Goal: Task Accomplishment & Management: Manage account settings

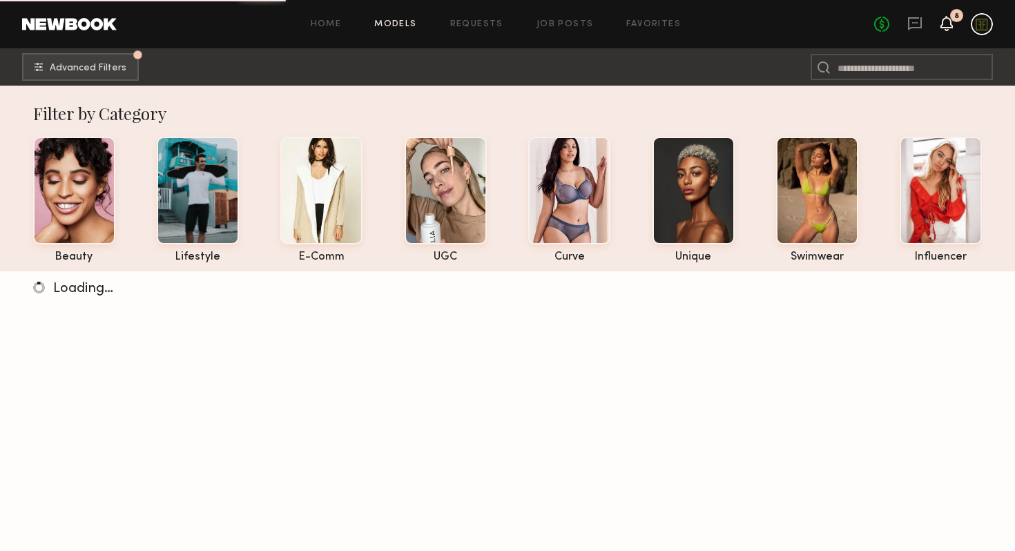
click at [946, 30] on icon at bounding box center [946, 30] width 4 height 2
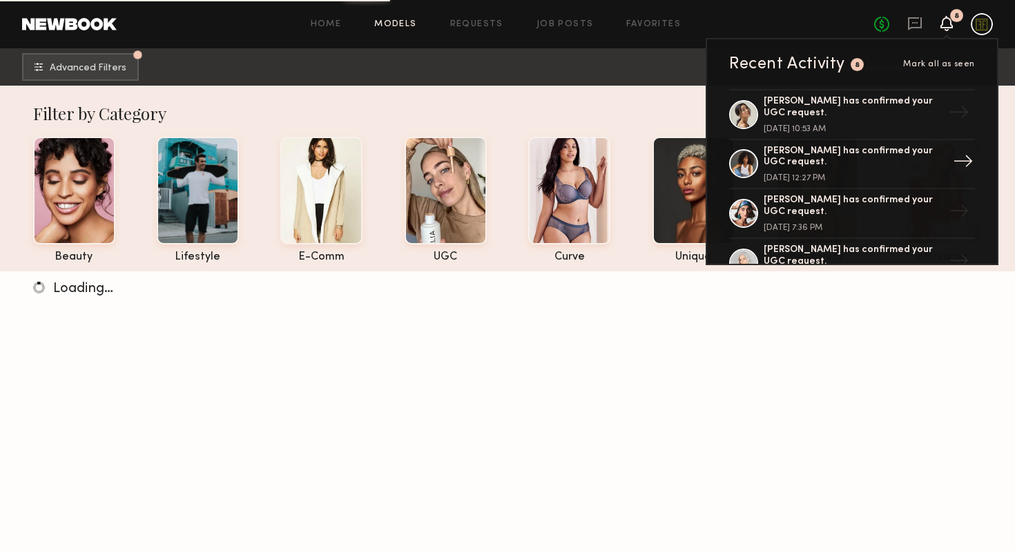
click at [851, 144] on link "Cyan C. has confirmed your UGC request. September 16, 2025 @ 12:27 PM →" at bounding box center [852, 165] width 246 height 50
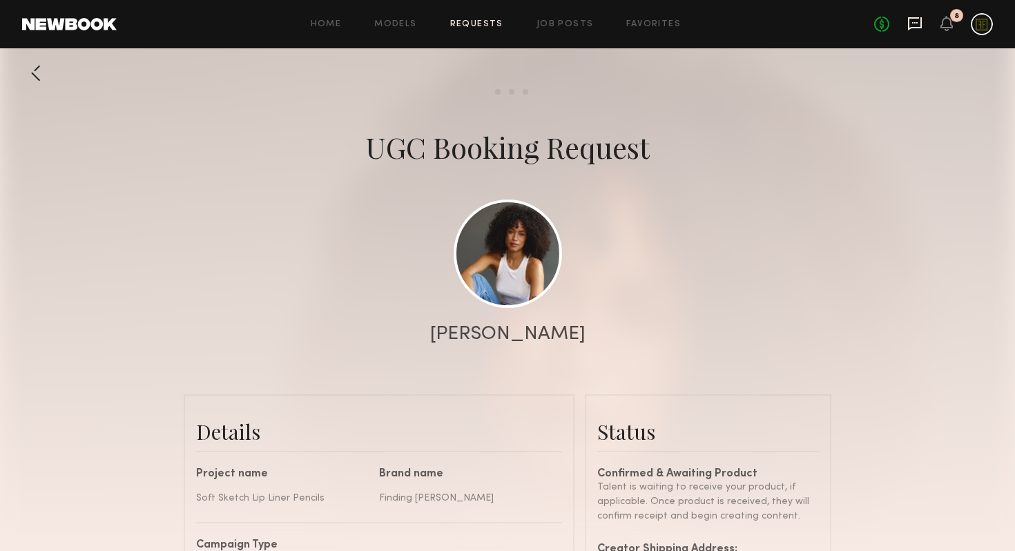
click at [915, 26] on icon at bounding box center [914, 23] width 15 height 15
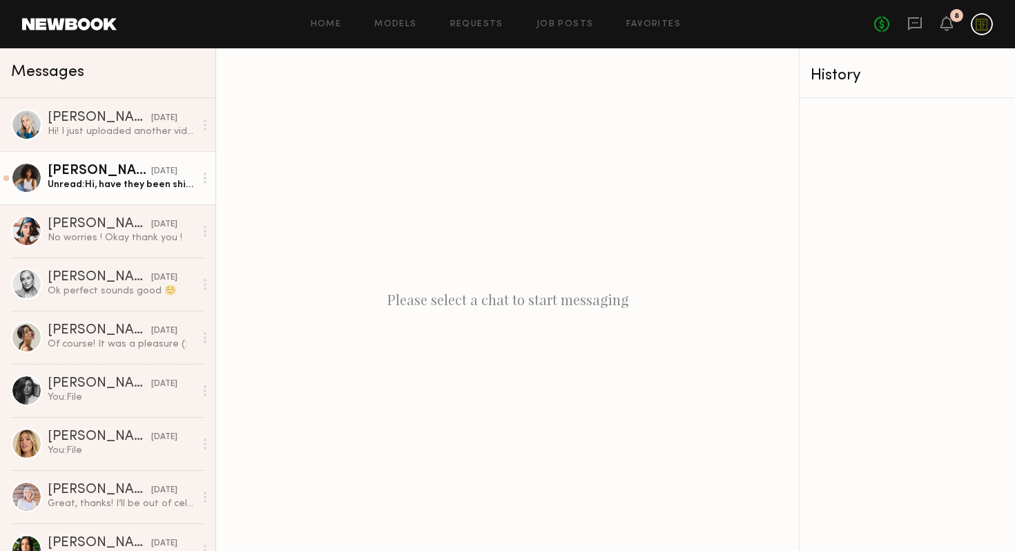
click at [82, 167] on div "Cyan C." at bounding box center [100, 171] width 104 height 14
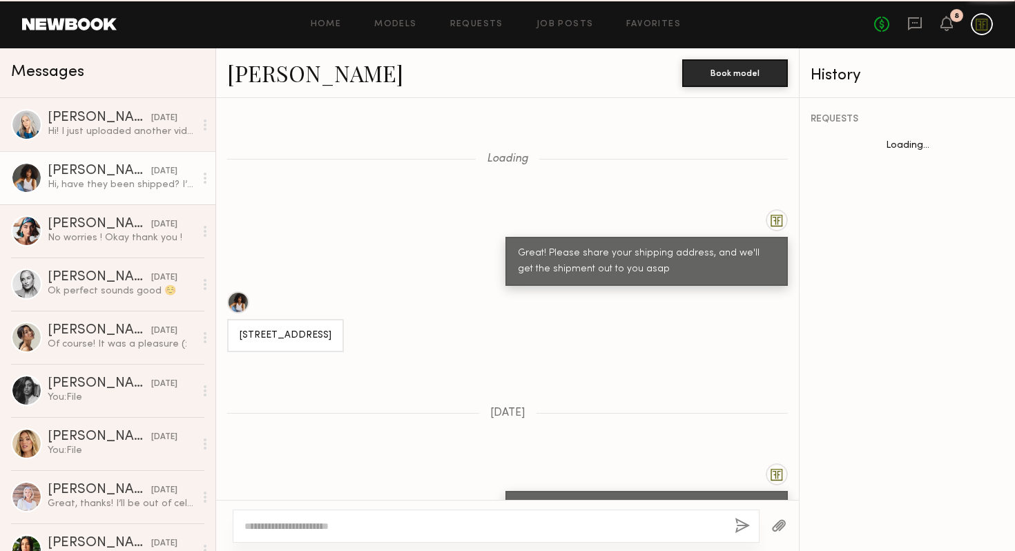
scroll to position [502, 0]
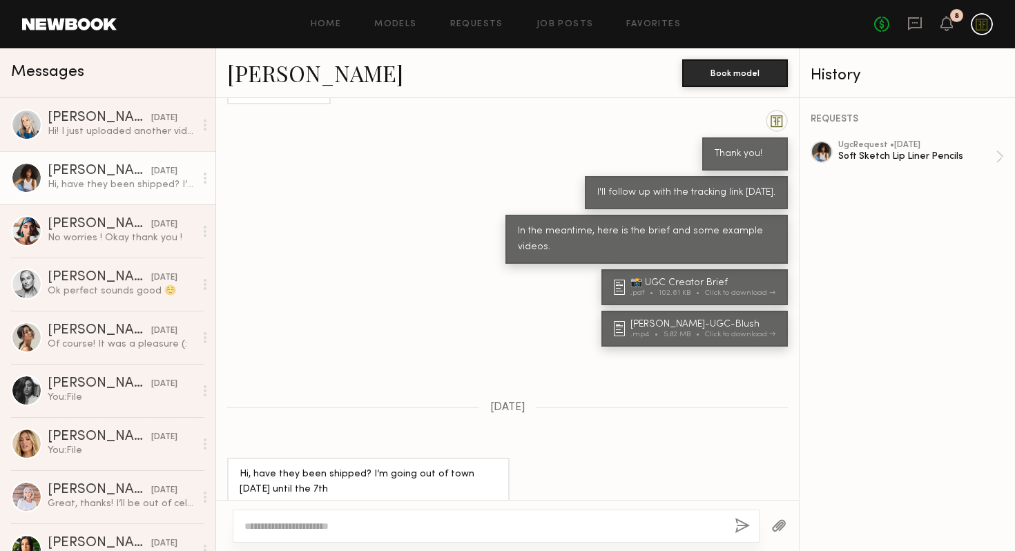
click at [469, 506] on div at bounding box center [507, 525] width 583 height 51
click at [471, 525] on textarea at bounding box center [483, 526] width 479 height 14
type textarea "**********"
click at [744, 534] on button "button" at bounding box center [742, 526] width 15 height 17
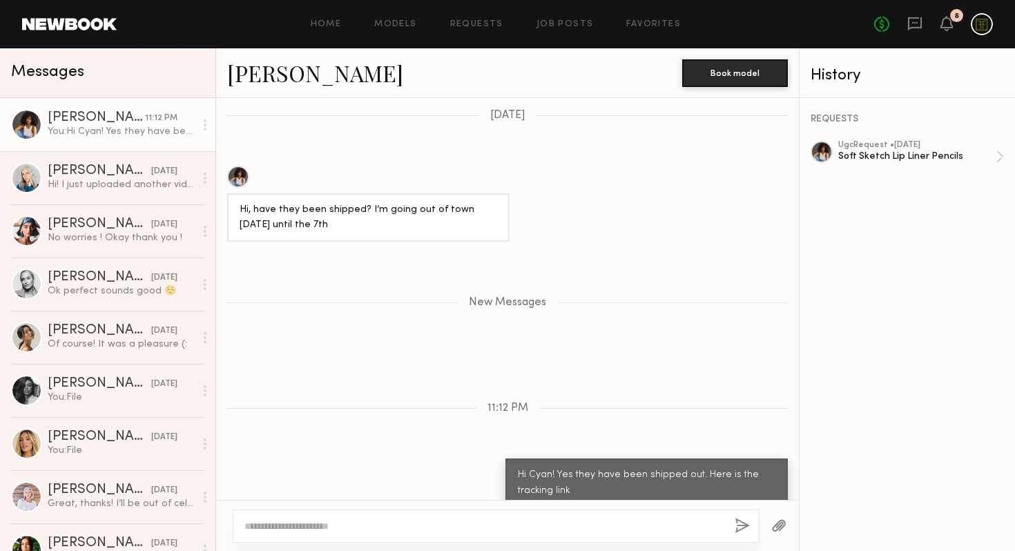
click at [483, 522] on textarea at bounding box center [483, 526] width 479 height 14
paste textarea "**********"
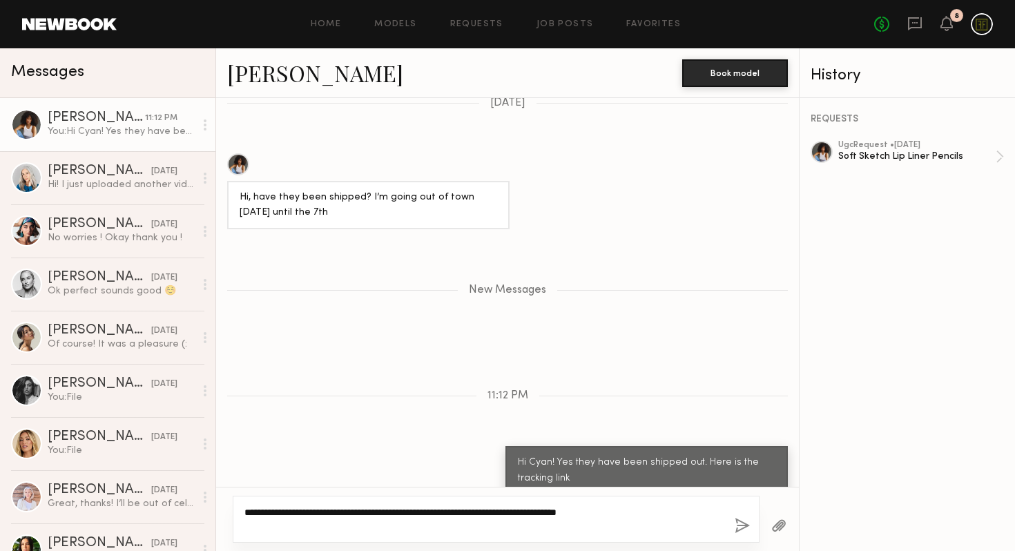
type textarea "**********"
click at [744, 529] on button "button" at bounding box center [742, 526] width 15 height 17
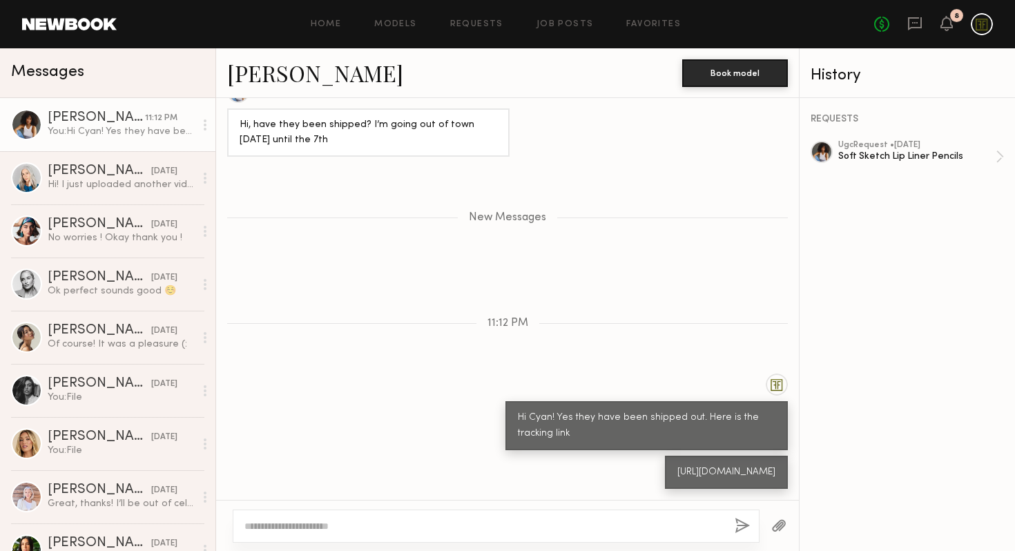
scroll to position [978, 0]
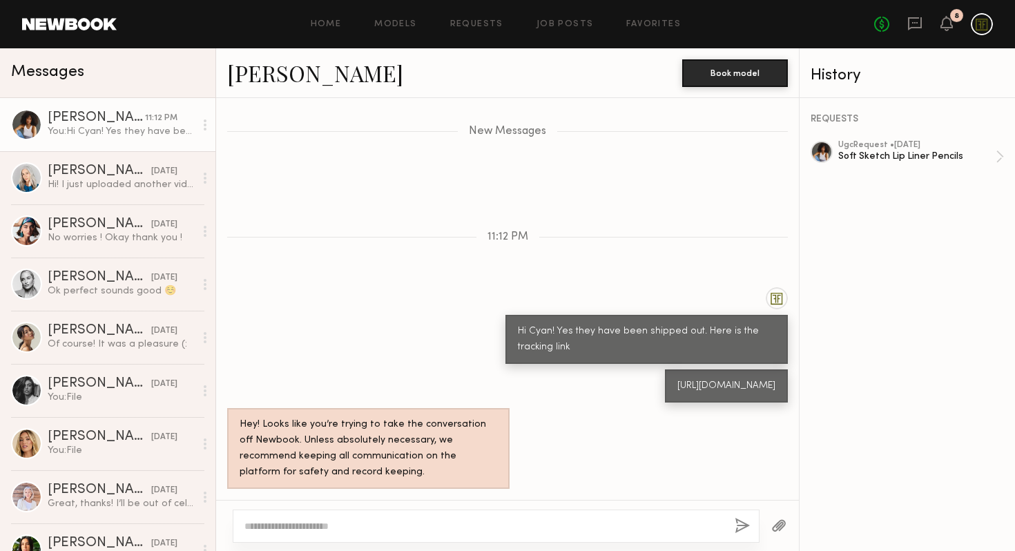
click at [691, 513] on div at bounding box center [496, 525] width 527 height 33
click at [674, 527] on textarea at bounding box center [483, 526] width 479 height 14
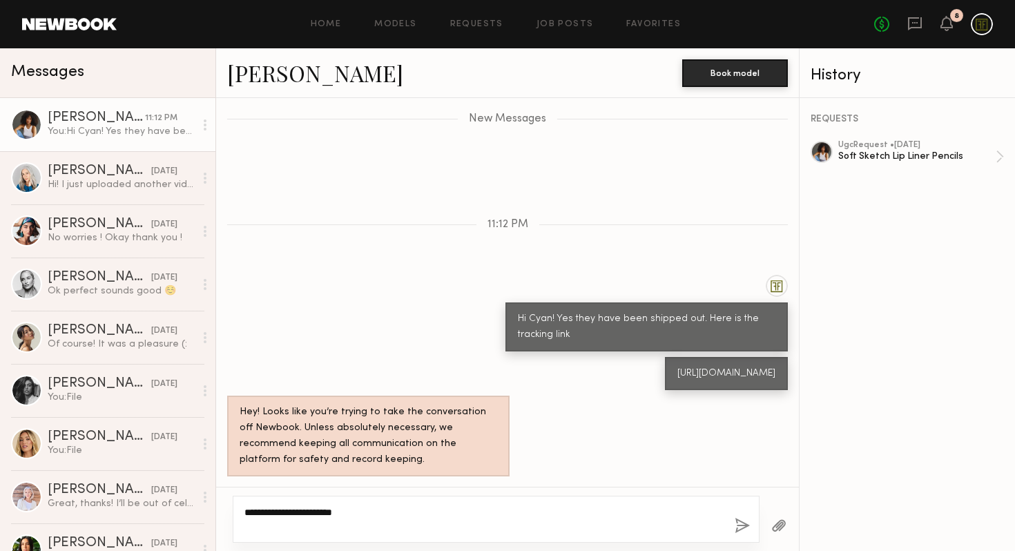
type textarea "**********"
click at [745, 520] on button "button" at bounding box center [742, 526] width 15 height 17
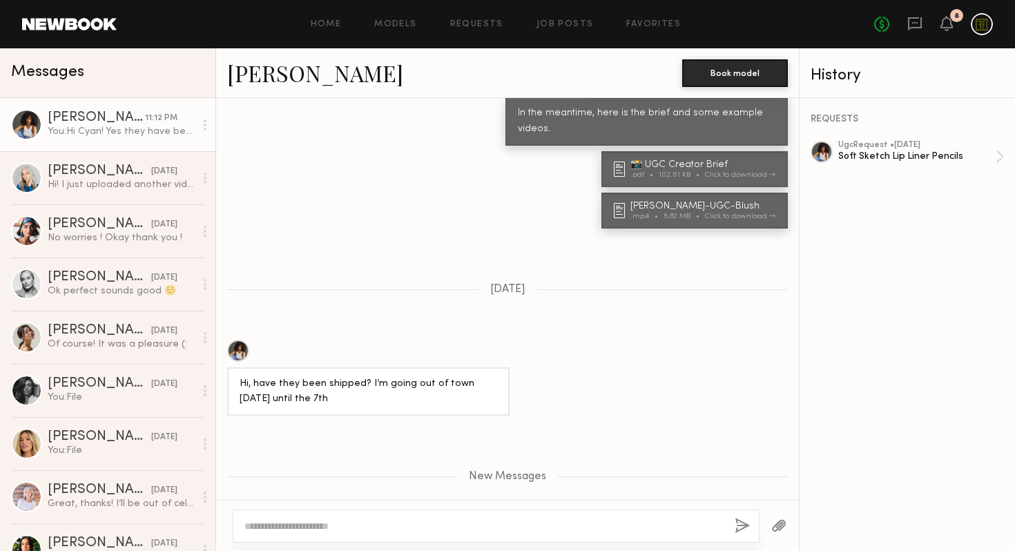
scroll to position [1016, 0]
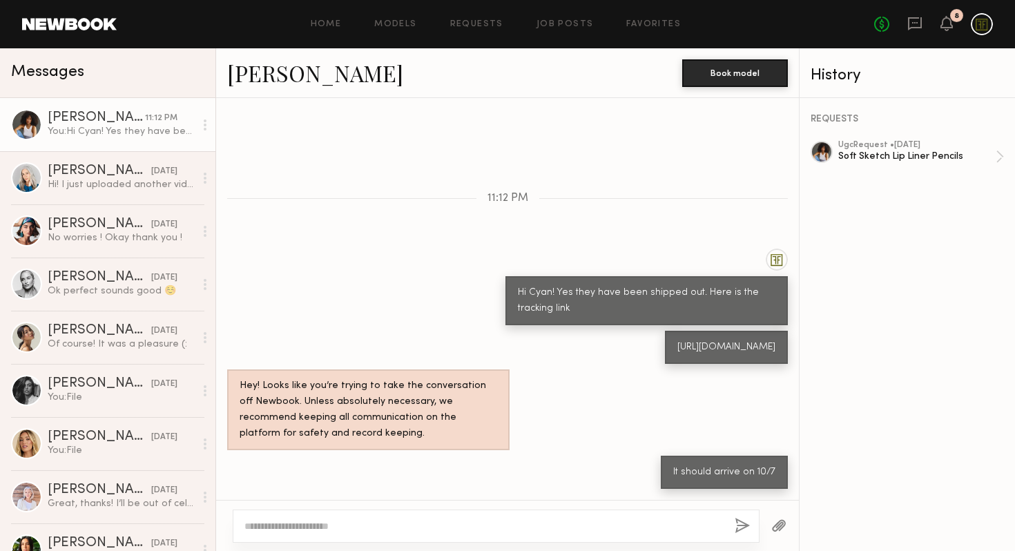
click at [677, 340] on div "https://www.ups.com/track?loc=en_US&tracknum=1Z10X2X40399679005&requester=ST/tr…" at bounding box center [726, 348] width 98 height 16
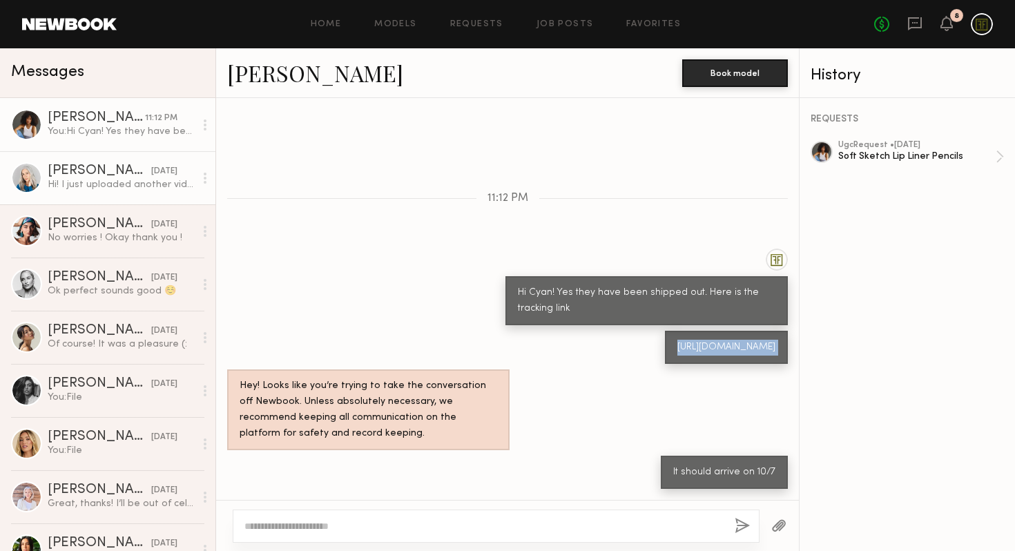
click at [117, 185] on div "Hi! I just uploaded another video that kinda ran through the whole thing in one…" at bounding box center [121, 184] width 147 height 13
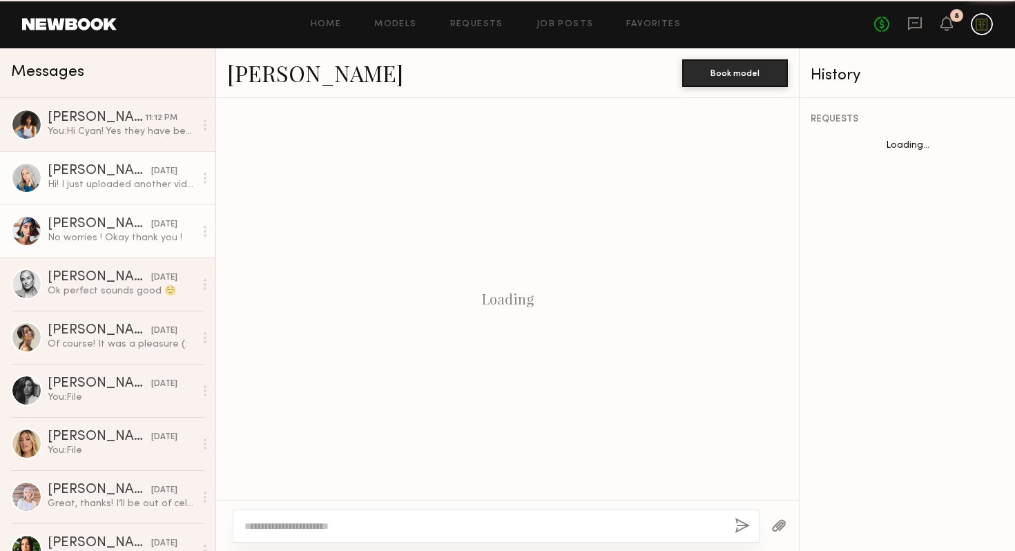
scroll to position [915, 0]
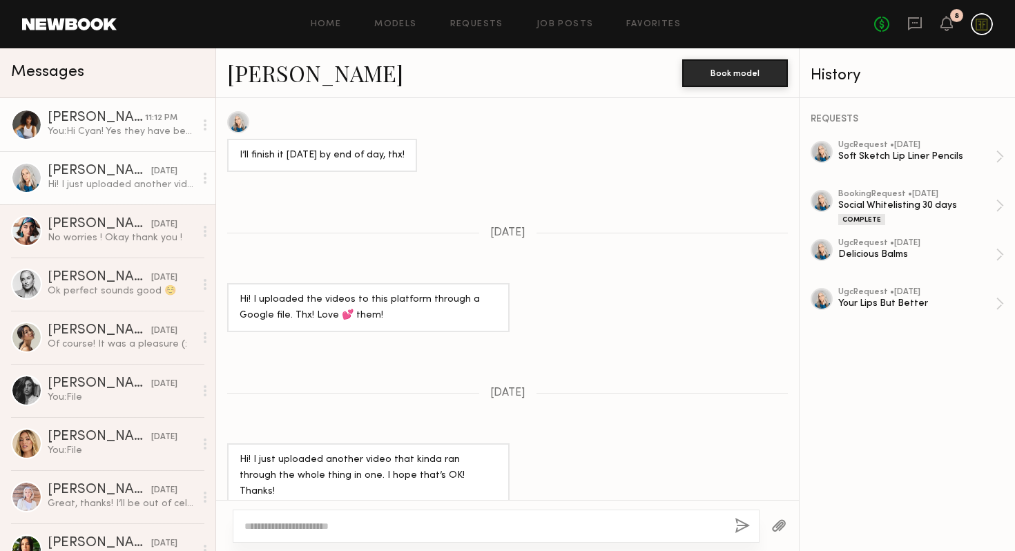
click at [104, 139] on link "Cyan C. 11:12 PM You: Hi Cyan! Yes they have been shipped out. Here is the trac…" at bounding box center [107, 124] width 215 height 53
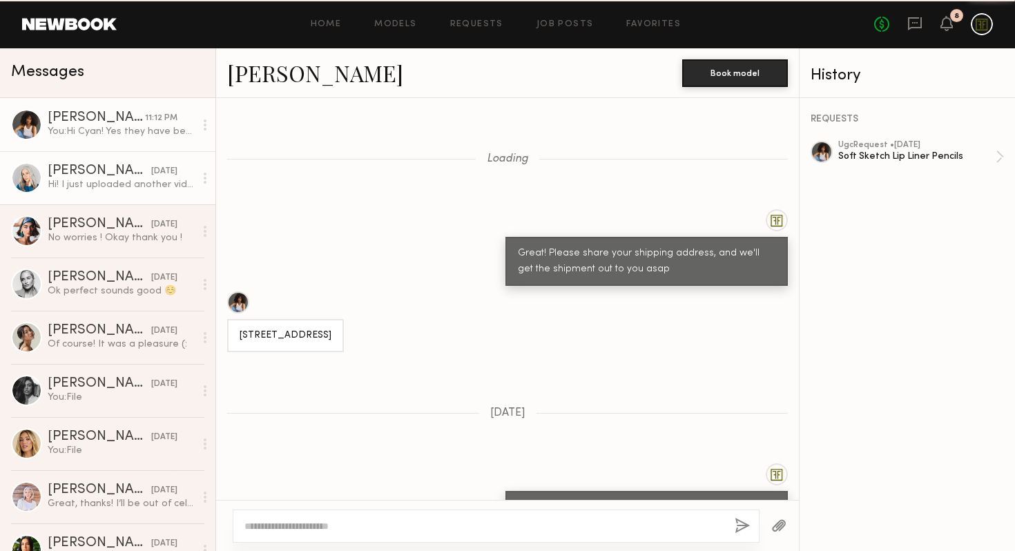
scroll to position [911, 0]
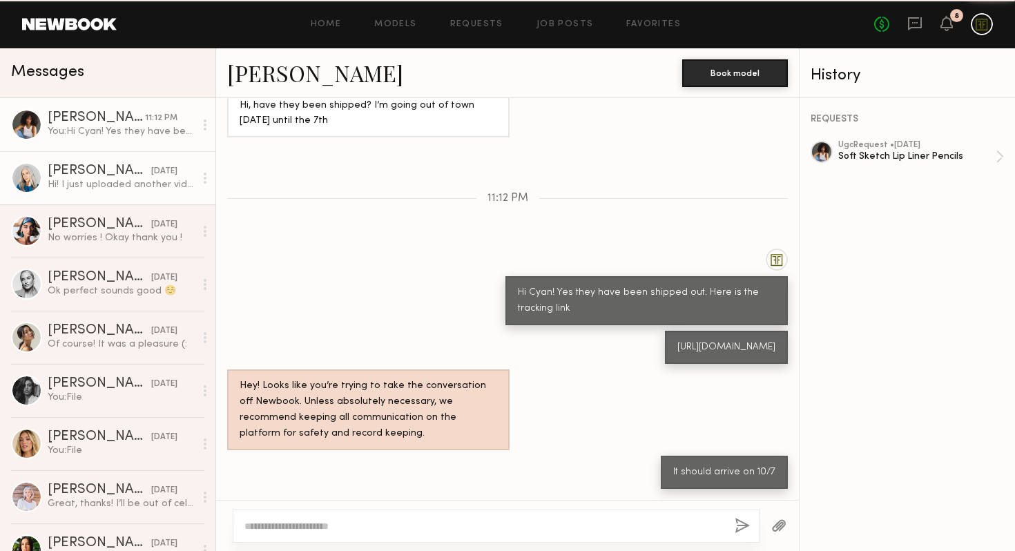
click at [104, 178] on div "Hi! I just uploaded another video that kinda ran through the whole thing in one…" at bounding box center [121, 184] width 147 height 13
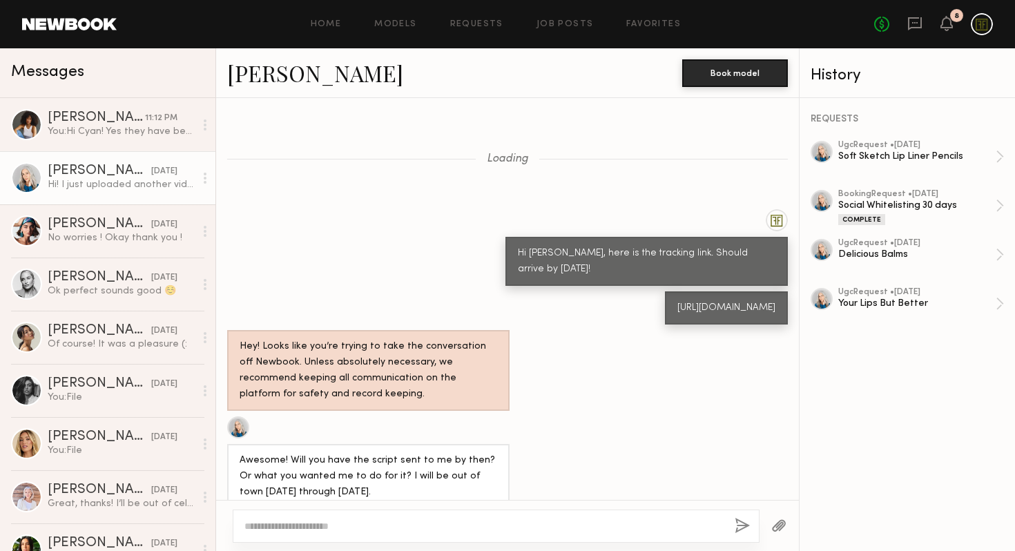
scroll to position [915, 0]
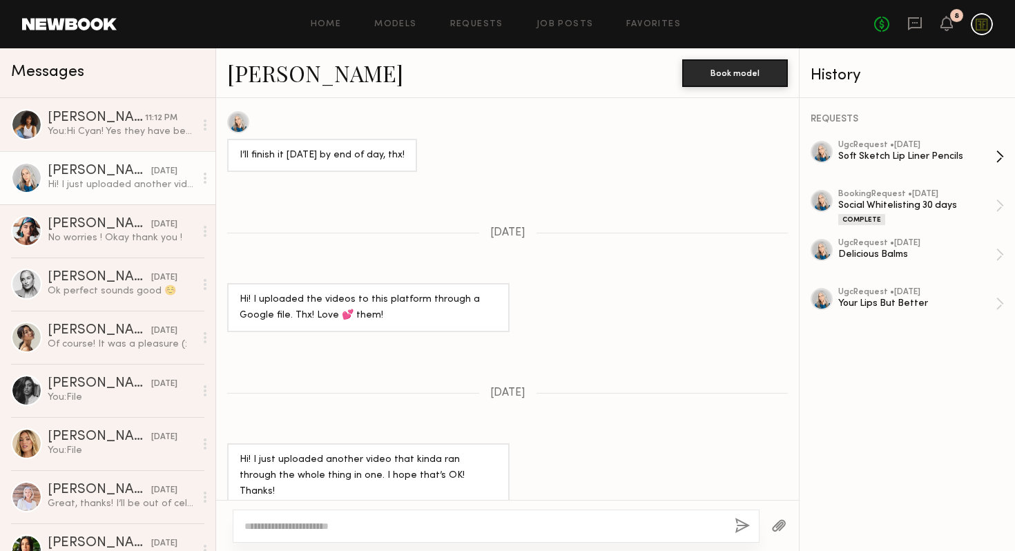
click at [873, 154] on div "Soft Sketch Lip Liner Pencils" at bounding box center [916, 156] width 157 height 13
click at [532, 516] on div at bounding box center [496, 525] width 527 height 33
click at [534, 530] on textarea at bounding box center [483, 526] width 479 height 14
click at [894, 148] on div "ugc Request • 09/11/2025" at bounding box center [916, 145] width 157 height 9
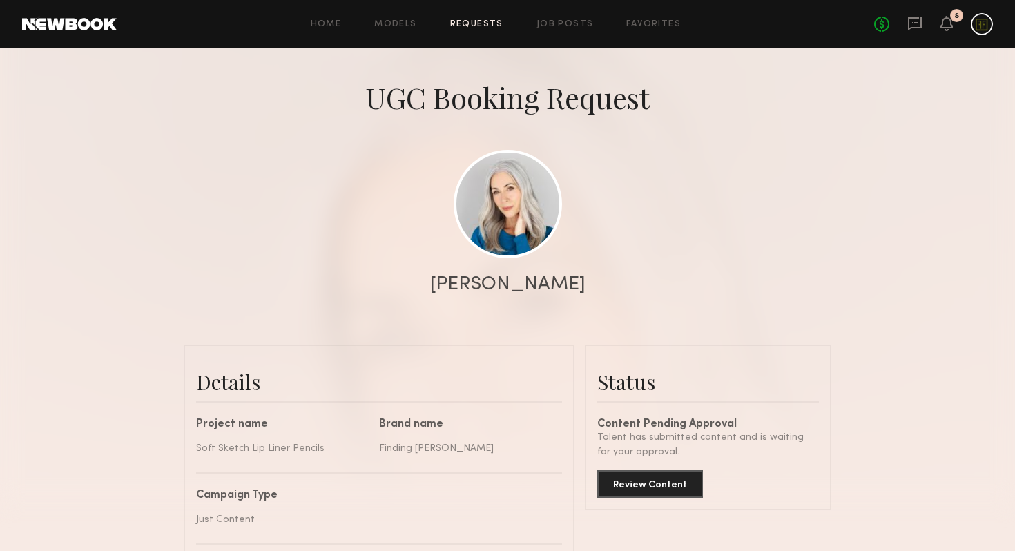
scroll to position [142, 0]
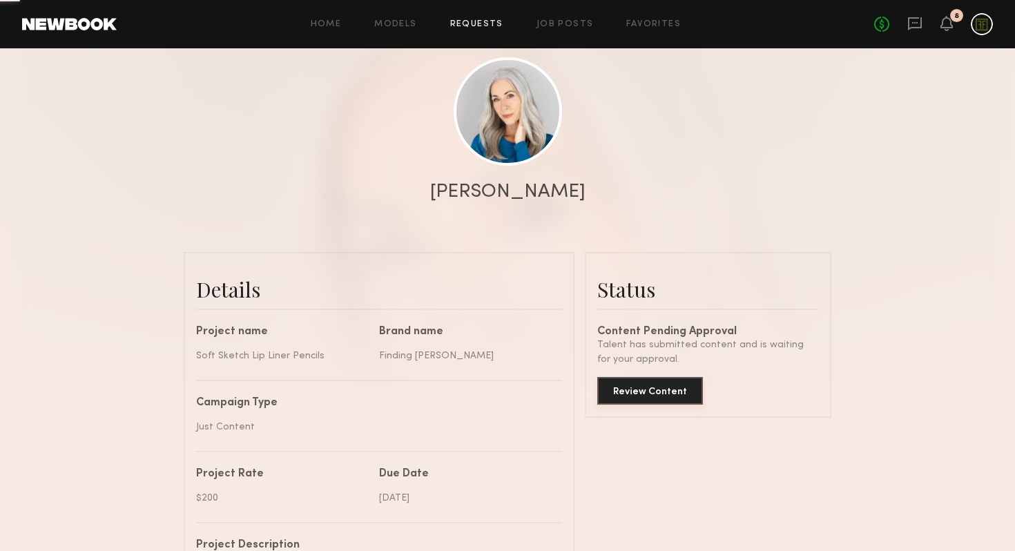
click at [660, 382] on button "Review Content" at bounding box center [650, 391] width 106 height 28
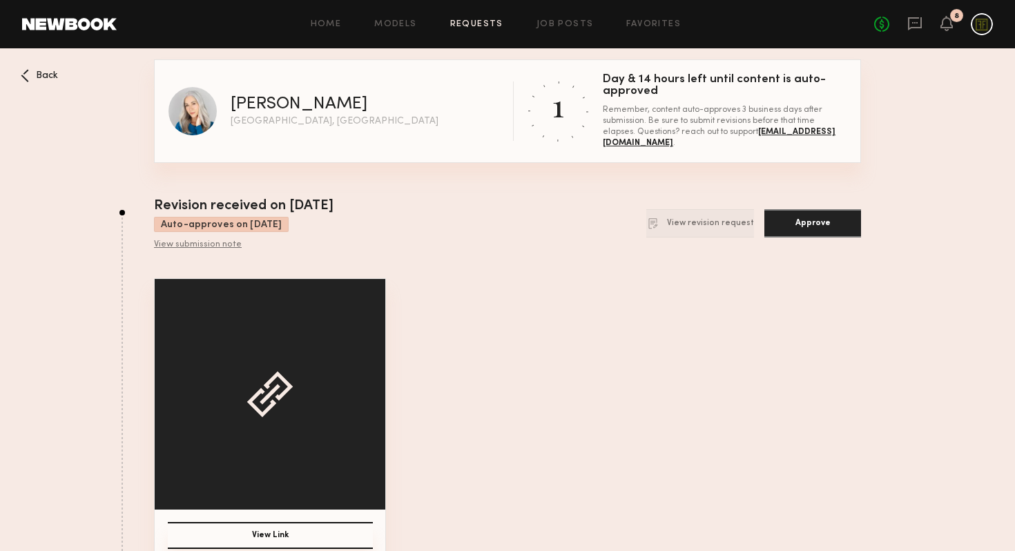
scroll to position [126, 0]
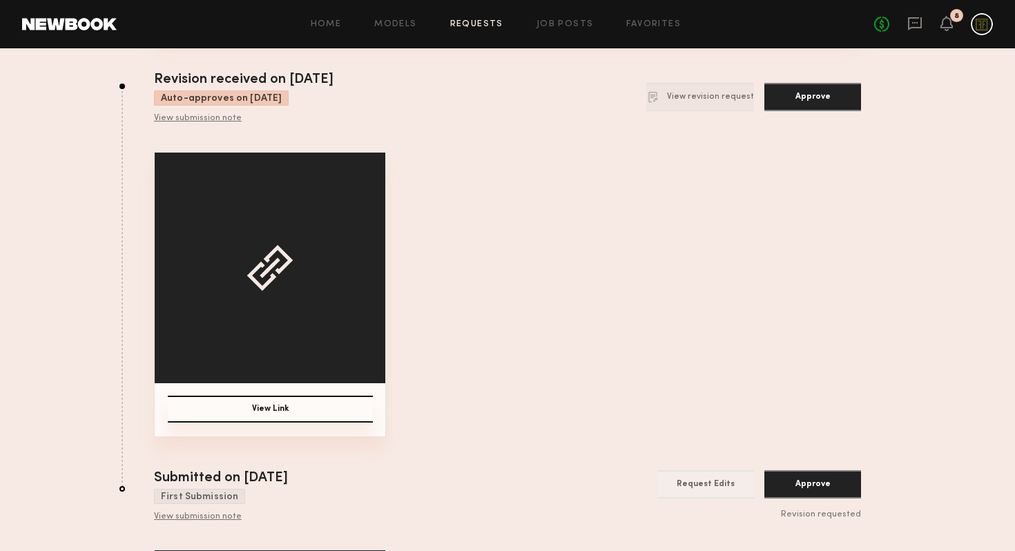
click at [313, 405] on button "View Link" at bounding box center [270, 409] width 205 height 27
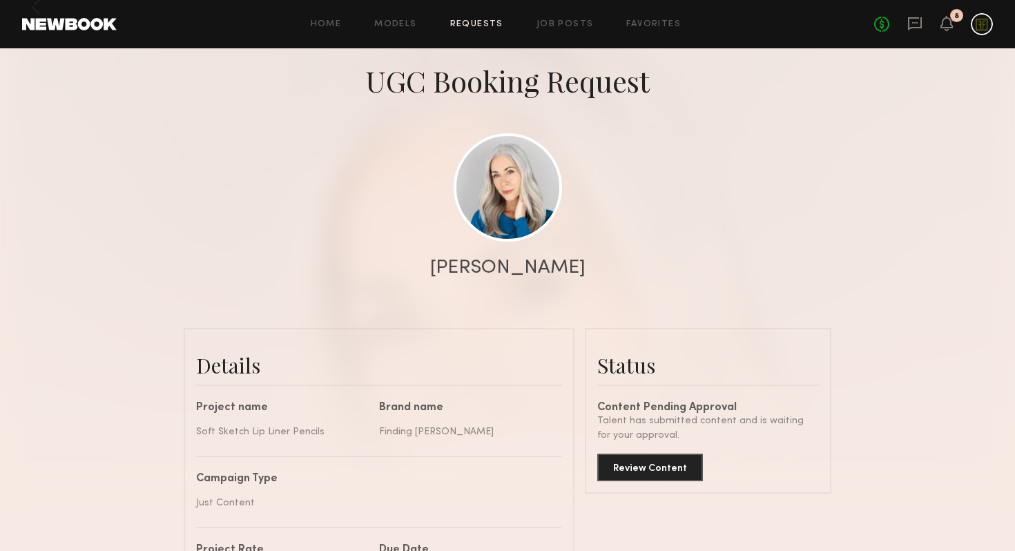
scroll to position [178, 0]
